Goal: Check status: Check status

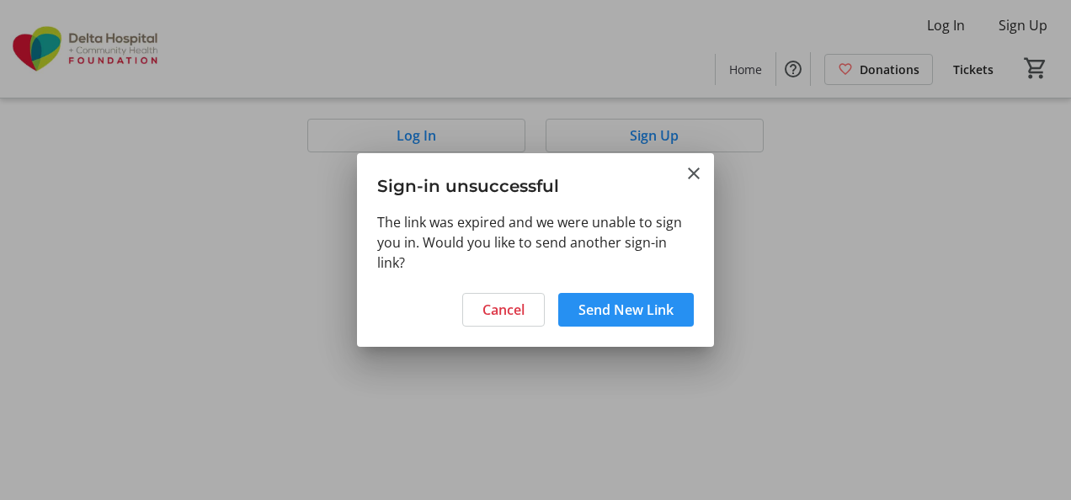
click at [681, 303] on span at bounding box center [626, 310] width 136 height 40
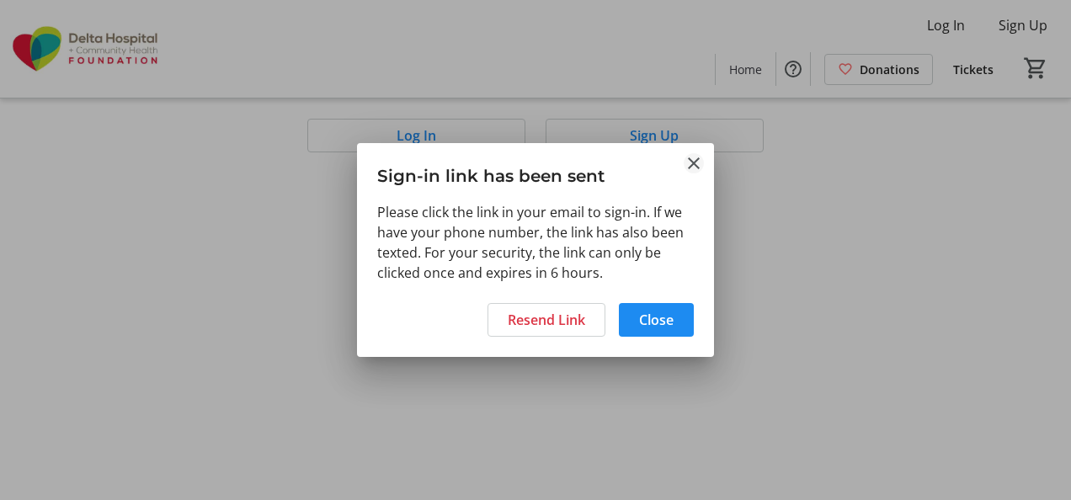
click at [694, 153] on mat-icon "Close" at bounding box center [694, 163] width 20 height 20
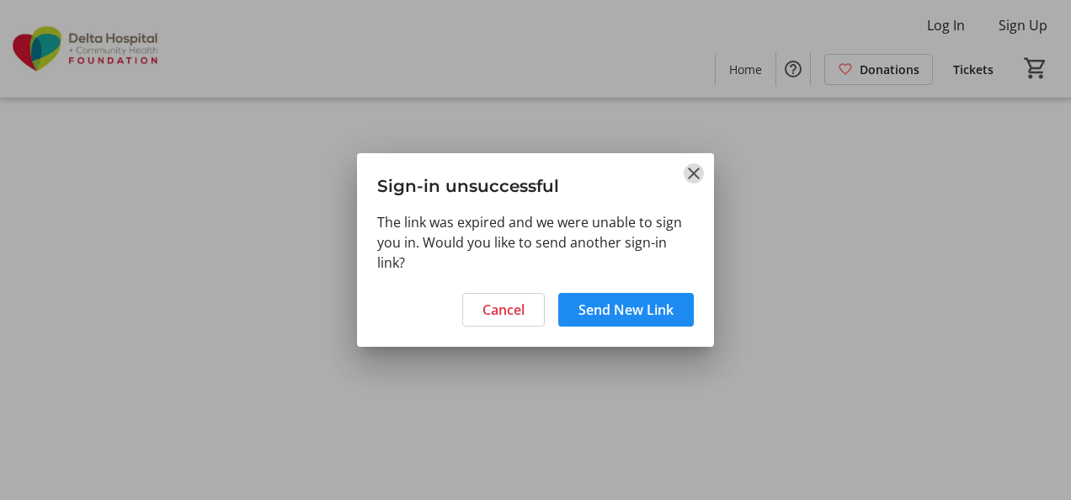
click at [690, 163] on mat-icon "Close" at bounding box center [694, 173] width 20 height 20
